Goal: Task Accomplishment & Management: Use online tool/utility

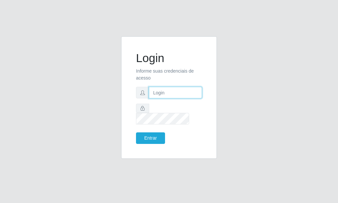
click at [178, 98] on input "text" at bounding box center [175, 93] width 53 height 12
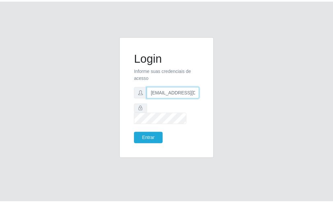
scroll to position [0, 1]
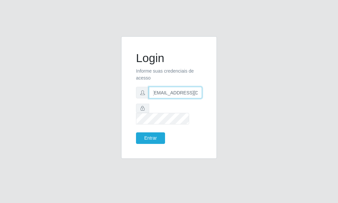
type input "[EMAIL_ADDRESS][DOMAIN_NAME]"
click at [157, 128] on form "Login Informe suas credenciais de acesso [EMAIL_ADDRESS][DOMAIN_NAME] Entrar" at bounding box center [169, 97] width 66 height 93
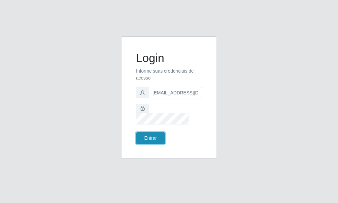
click at [159, 133] on button "Entrar" at bounding box center [150, 139] width 29 height 12
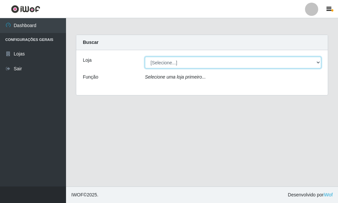
click at [145, 57] on select "[Selecione...] Rede Potiguar 6 - Extremoz" at bounding box center [233, 63] width 176 height 12
select select "80"
click option "Rede Potiguar 6 - Extremoz" at bounding box center [0, 0] width 0 height 0
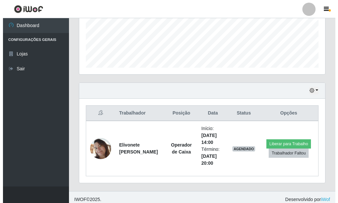
scroll to position [173, 0]
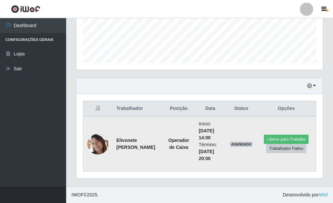
click at [98, 139] on img at bounding box center [97, 143] width 21 height 21
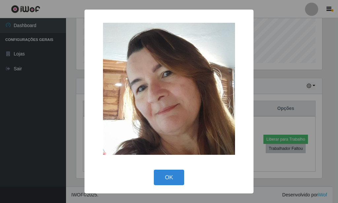
scroll to position [330296, 330187]
click at [167, 174] on button "OK" at bounding box center [169, 178] width 31 height 16
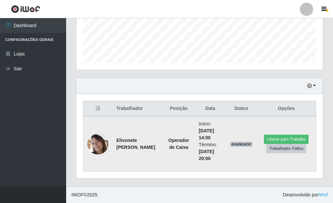
click at [99, 138] on img at bounding box center [97, 143] width 21 height 21
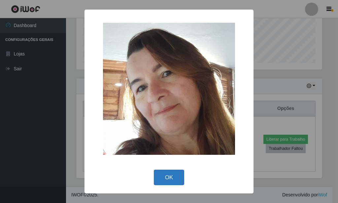
click at [171, 177] on button "OK" at bounding box center [169, 178] width 31 height 16
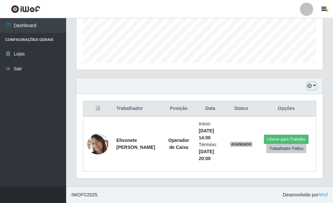
click at [315, 83] on button "button" at bounding box center [311, 86] width 9 height 8
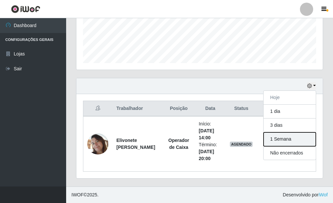
click at [303, 144] on button "1 Semana" at bounding box center [289, 140] width 52 height 14
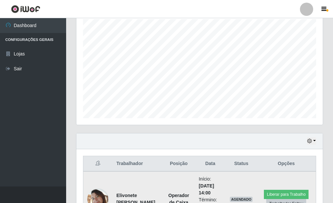
scroll to position [173, 0]
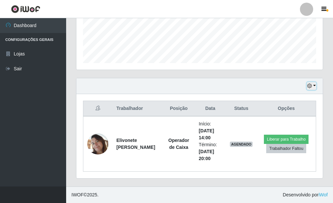
click at [308, 86] on icon "button" at bounding box center [309, 86] width 5 height 5
